Goal: Task Accomplishment & Management: Manage account settings

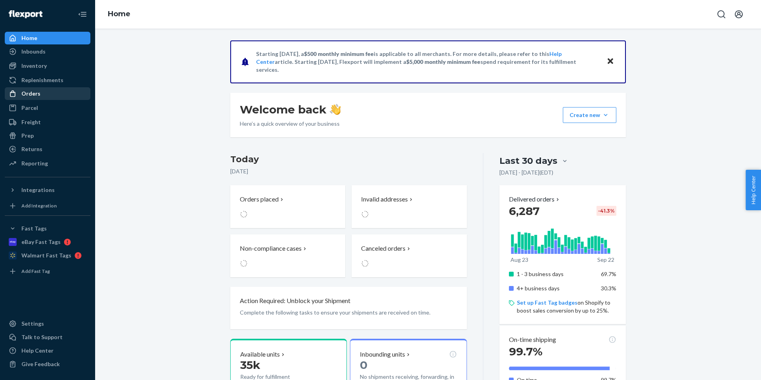
click at [53, 91] on div "Orders" at bounding box center [48, 93] width 84 height 11
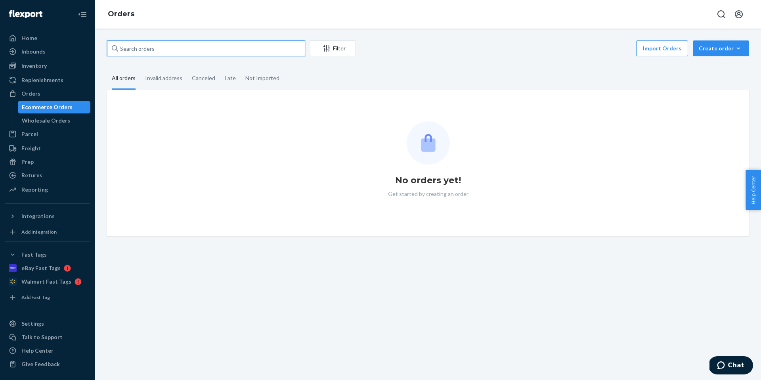
click at [216, 45] on input "text" at bounding box center [206, 48] width 198 height 16
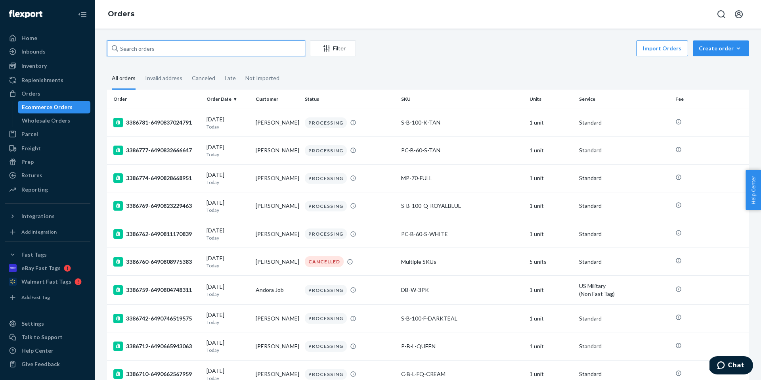
paste input "[PERSON_NAME]"
type input "[PERSON_NAME]"
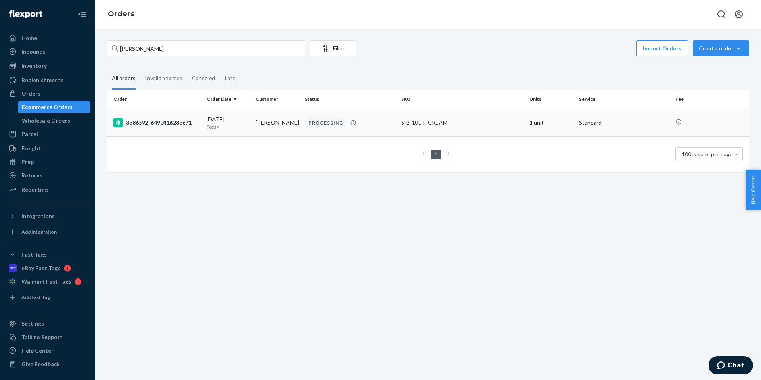
click at [289, 129] on td "[PERSON_NAME]" at bounding box center [276, 123] width 49 height 28
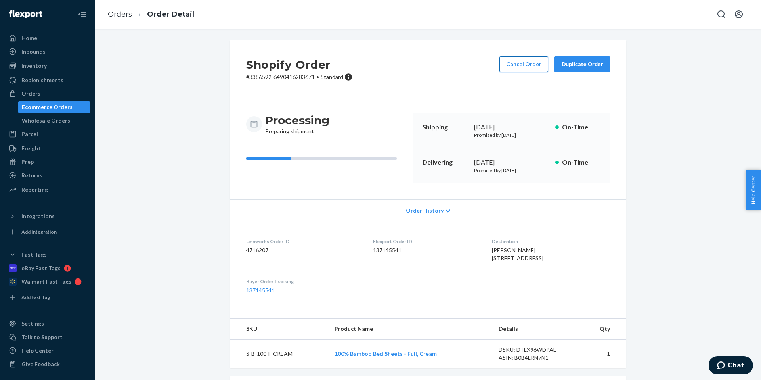
click at [543, 67] on button "Cancel Order" at bounding box center [523, 64] width 49 height 16
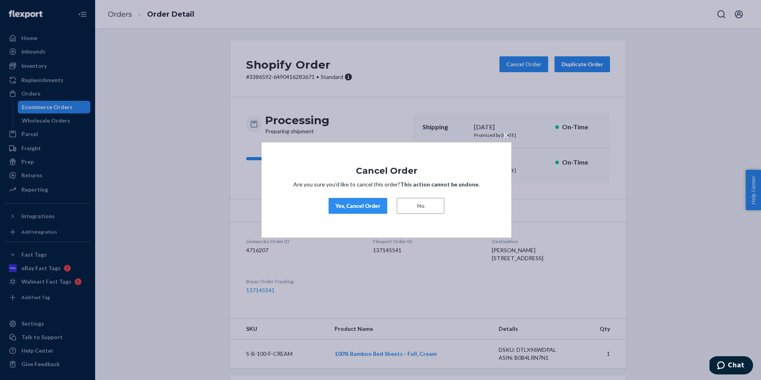
click at [367, 202] on div "Yes, Cancel Order" at bounding box center [357, 206] width 45 height 8
